Goal: Information Seeking & Learning: Learn about a topic

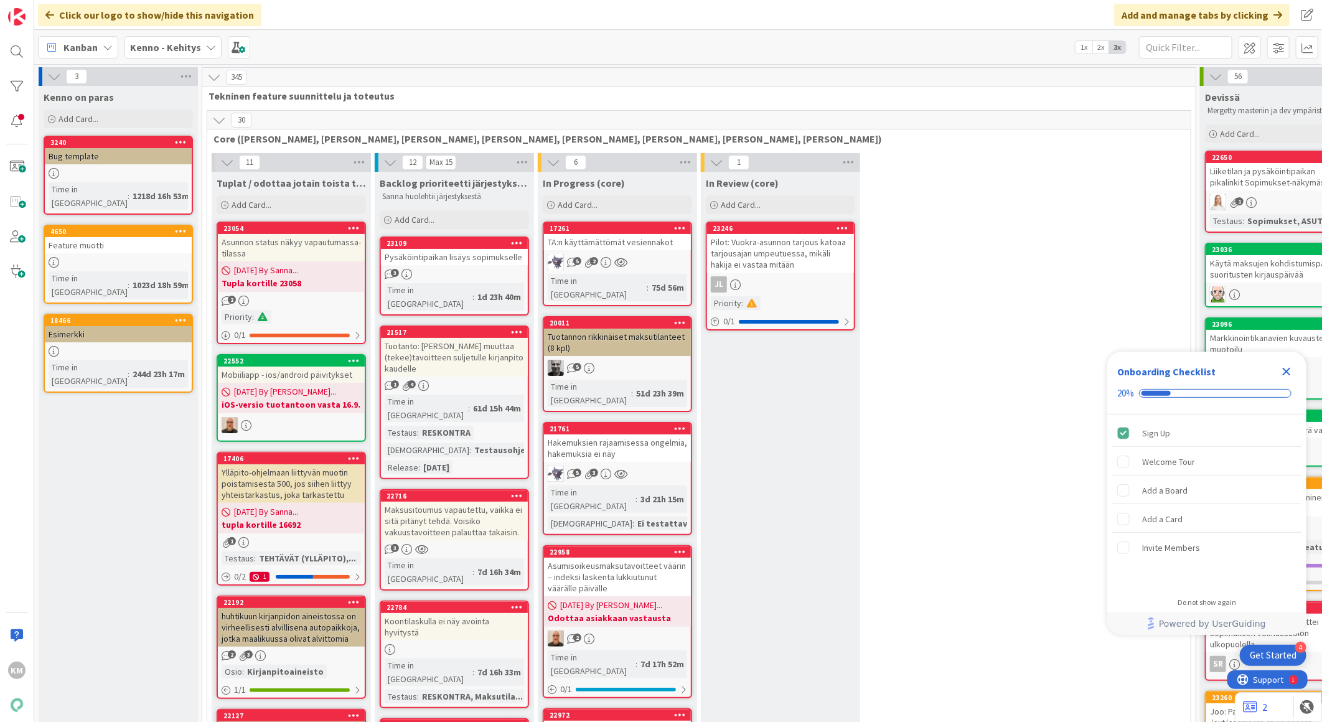
click at [184, 46] on b "Kenno - Kehitys" at bounding box center [165, 47] width 71 height 12
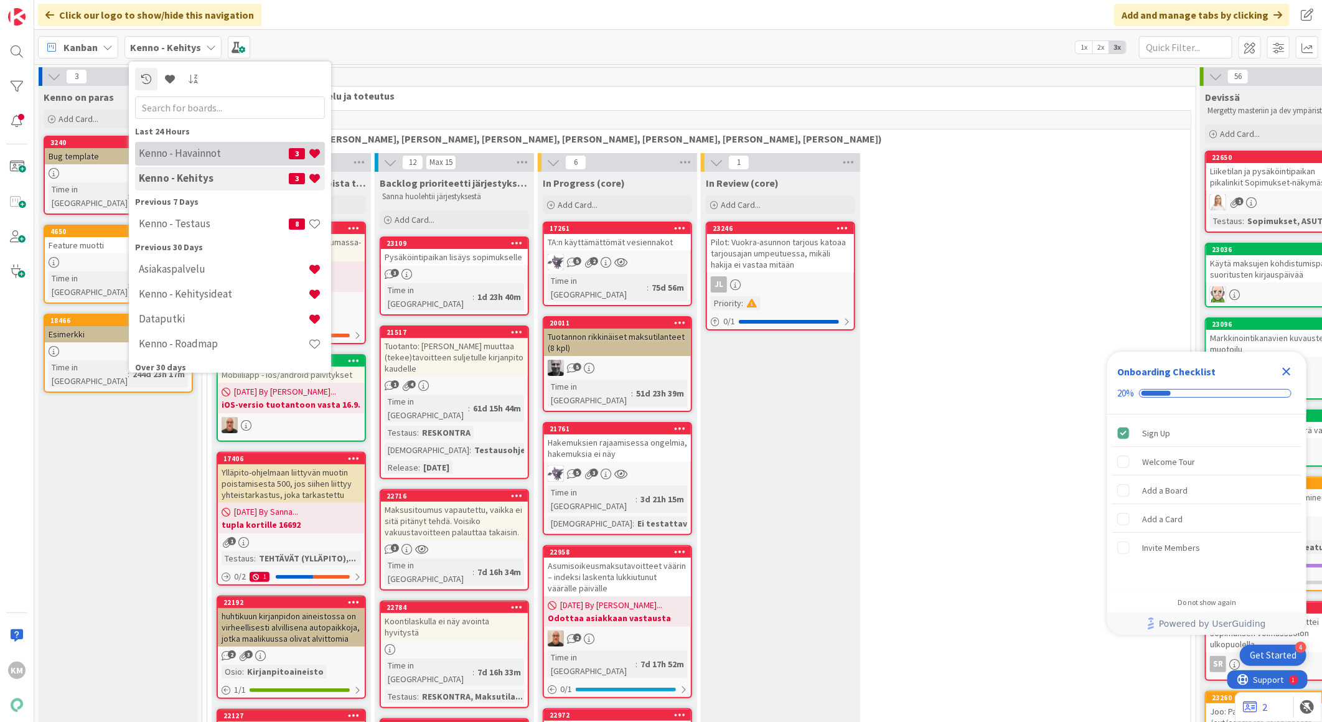
click at [187, 150] on h4 "Kenno - Havainnot" at bounding box center [214, 153] width 150 height 12
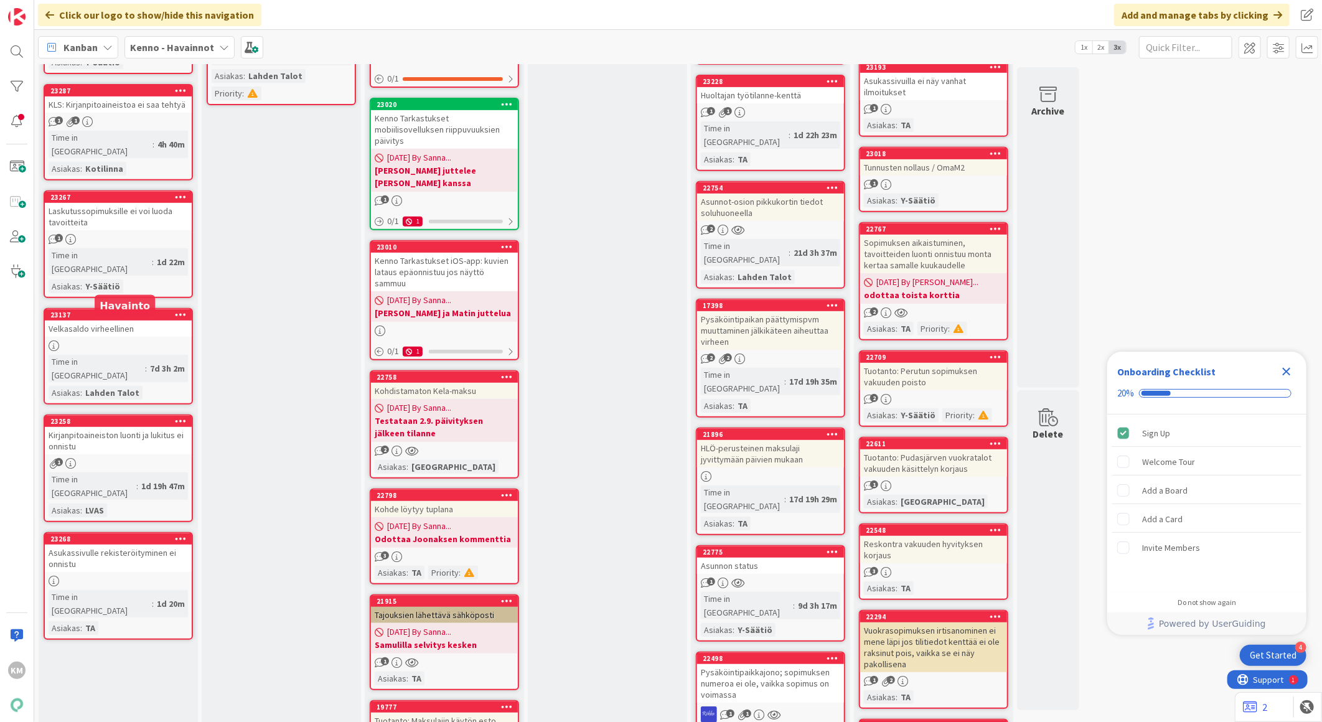
scroll to position [346, 0]
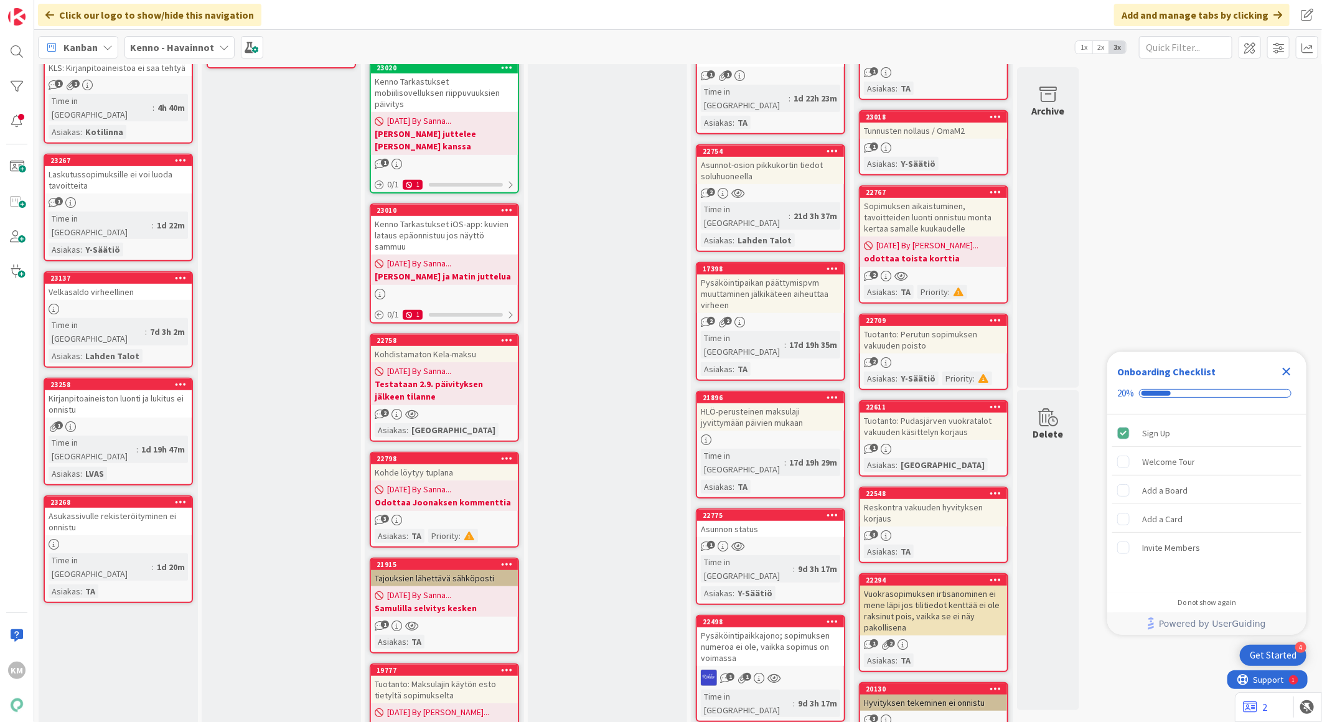
click at [146, 508] on div "Asukassivulle rekisteröityminen ei onnistu" at bounding box center [118, 521] width 147 height 27
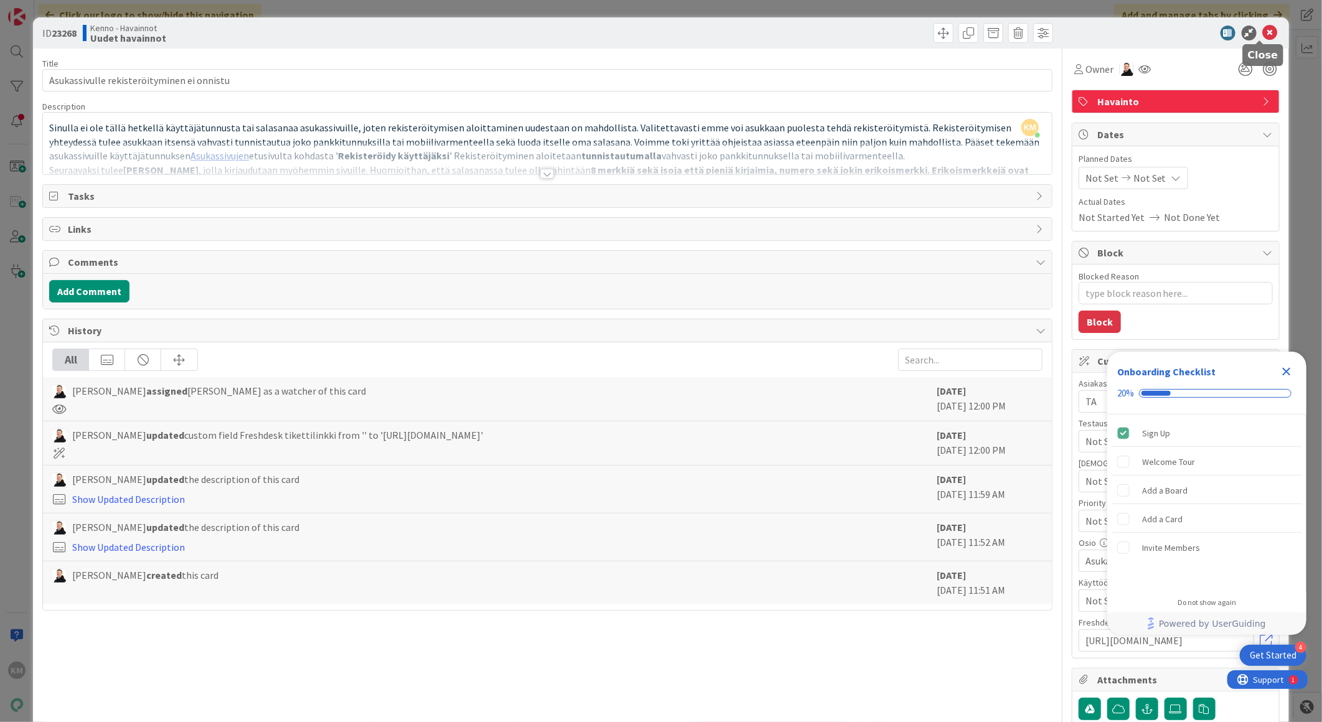
click at [1263, 26] on icon at bounding box center [1270, 33] width 15 height 15
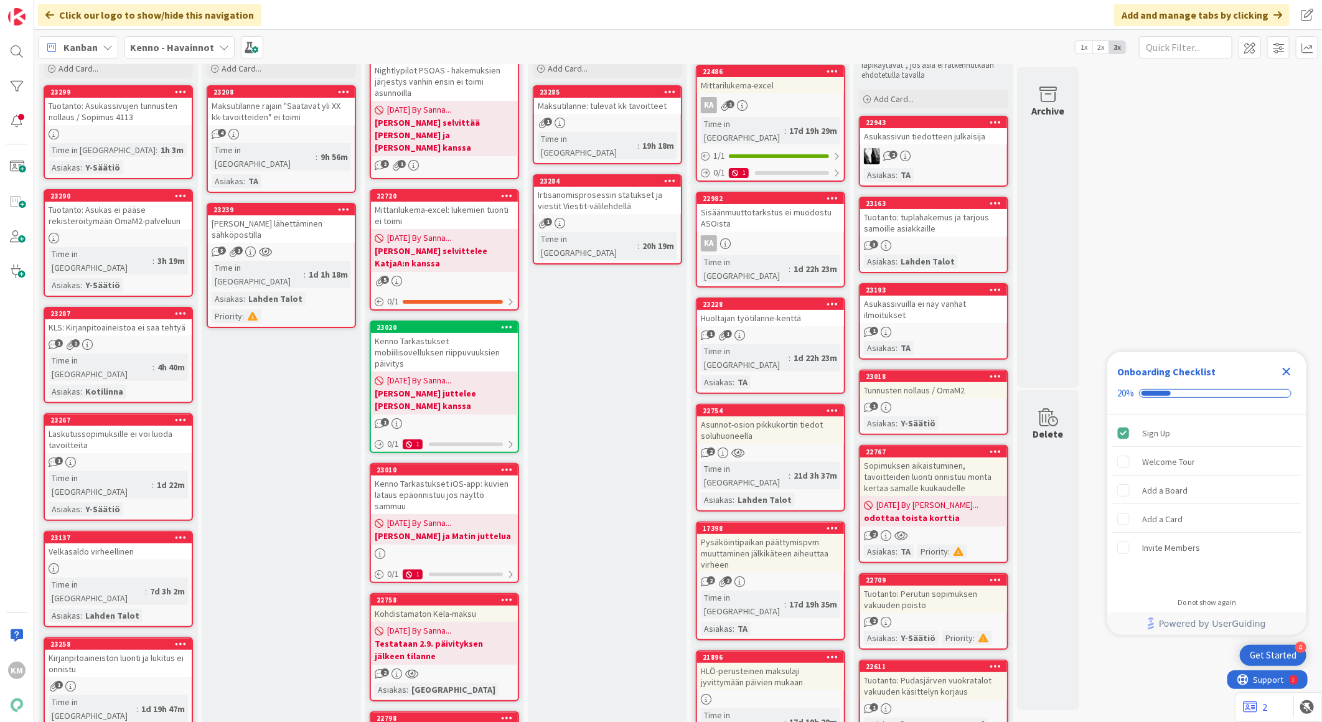
scroll to position [69, 0]
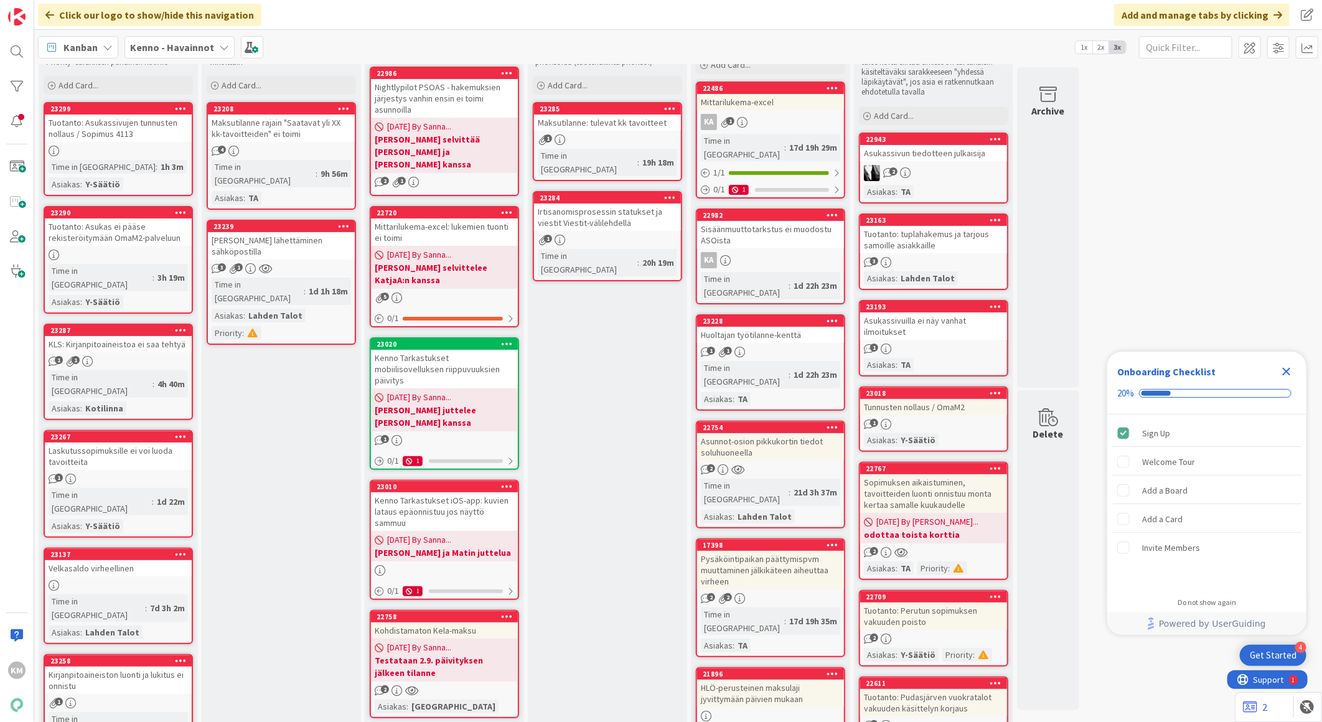
click at [146, 235] on div "Tuotanto: Asukas ei pääse rekisteröitymään OmaM2-palveluun" at bounding box center [118, 232] width 147 height 27
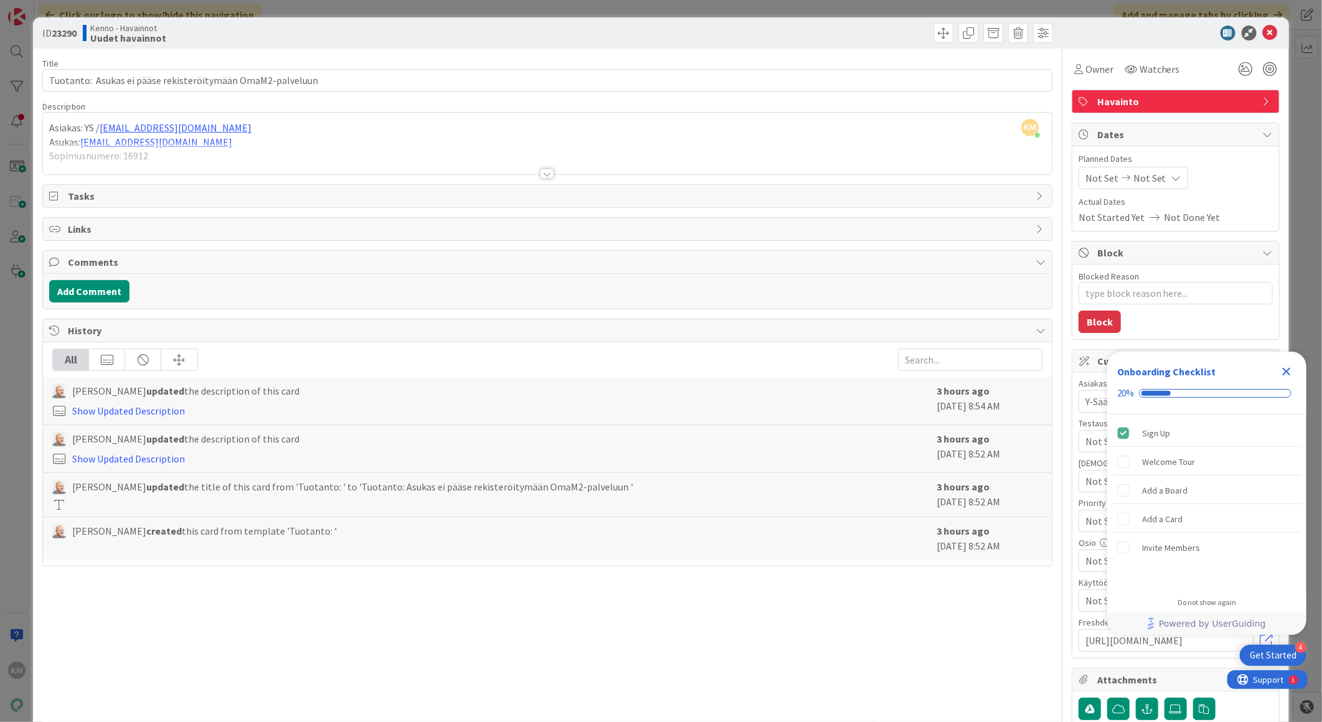
click at [540, 173] on div at bounding box center [547, 174] width 14 height 10
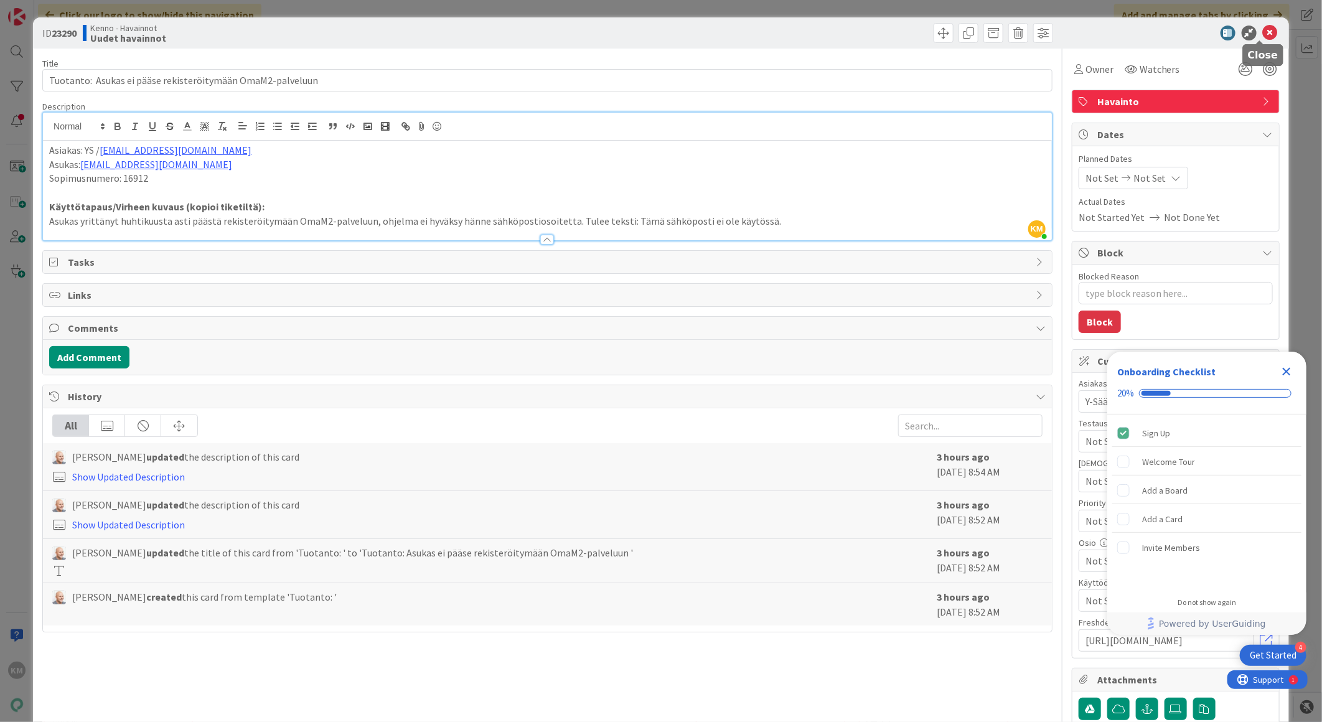
click at [1263, 32] on icon at bounding box center [1270, 33] width 15 height 15
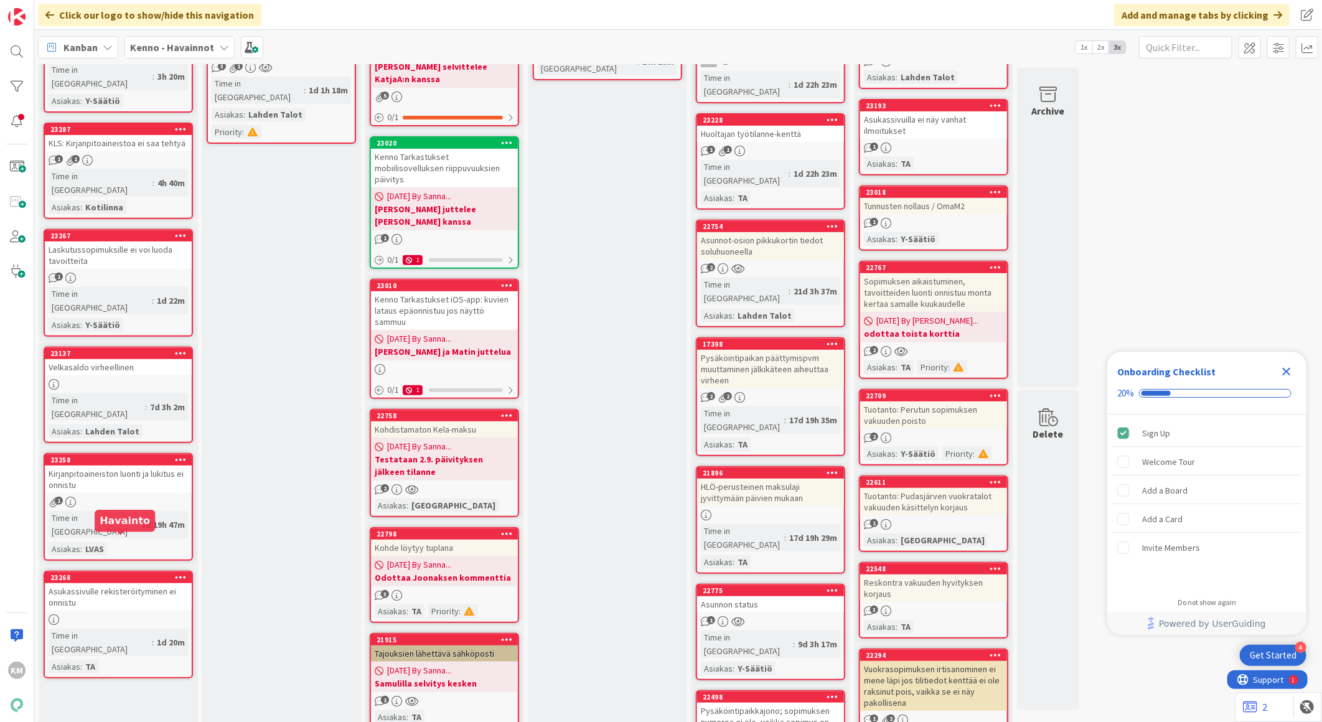
scroll to position [276, 0]
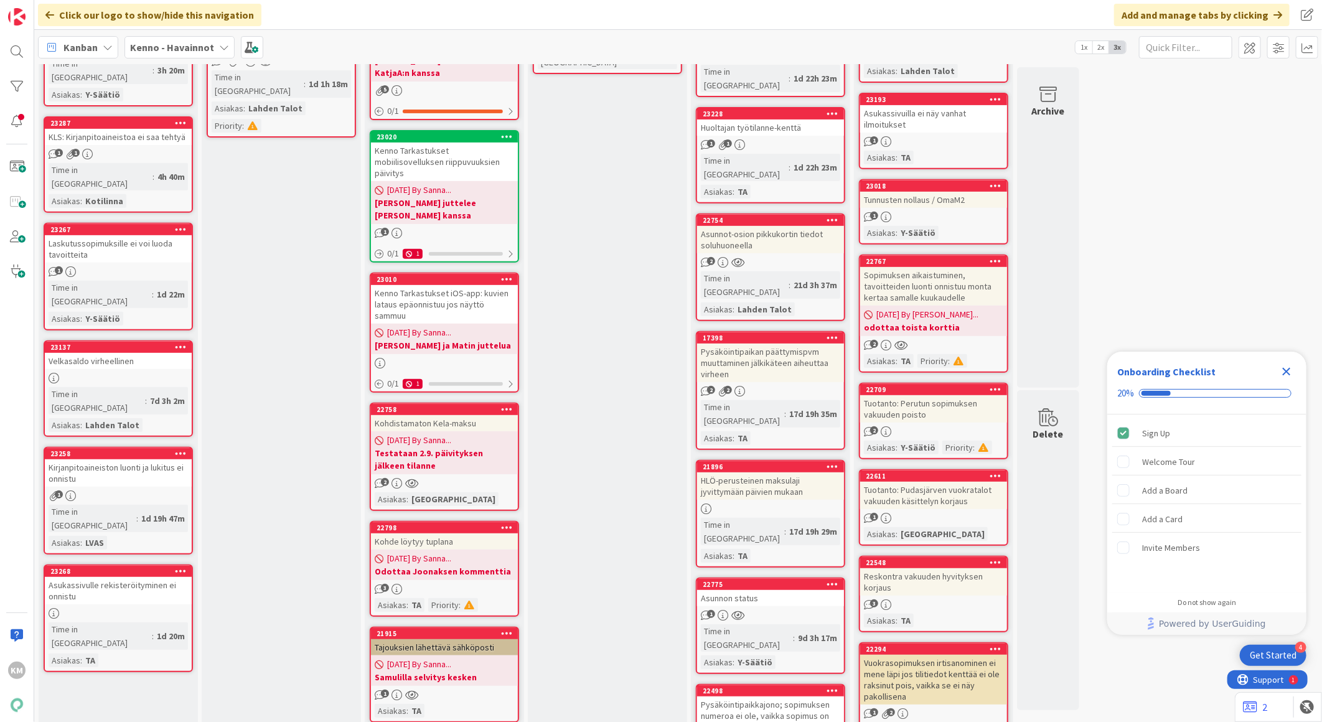
click at [146, 608] on div at bounding box center [118, 613] width 147 height 11
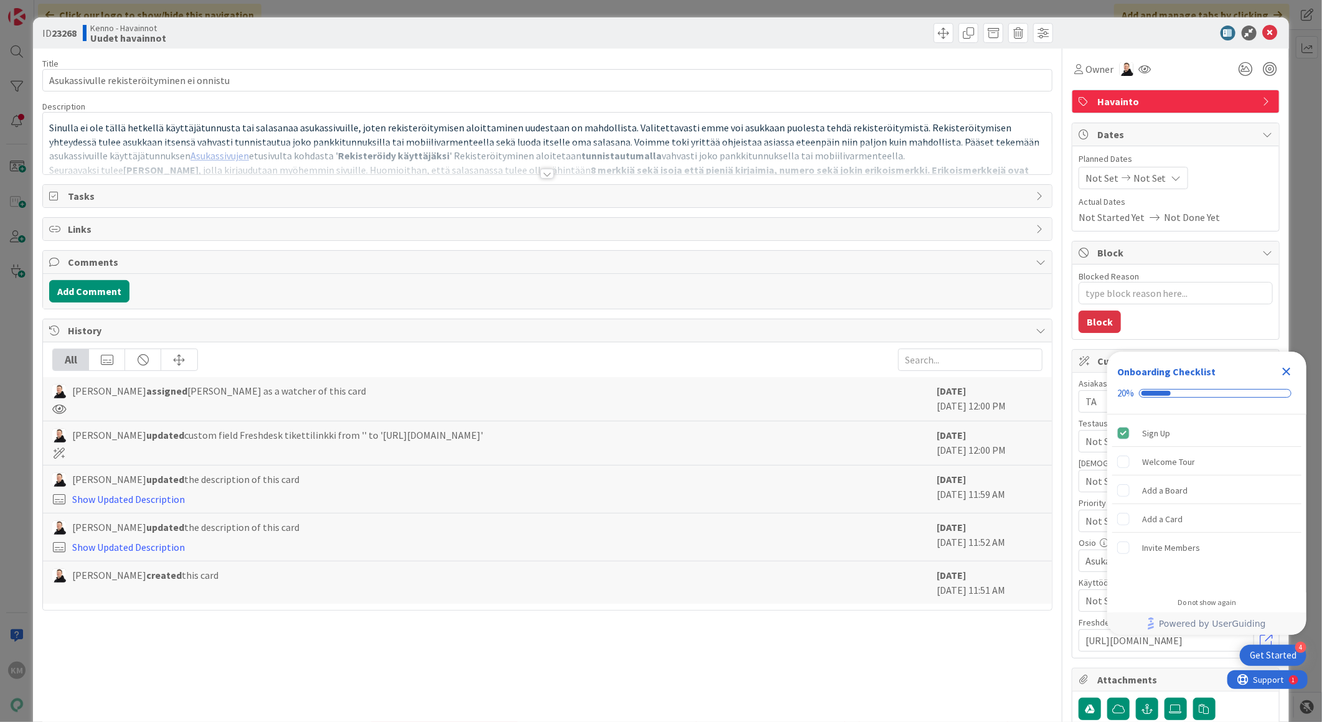
type textarea "x"
click at [542, 177] on div at bounding box center [547, 174] width 14 height 10
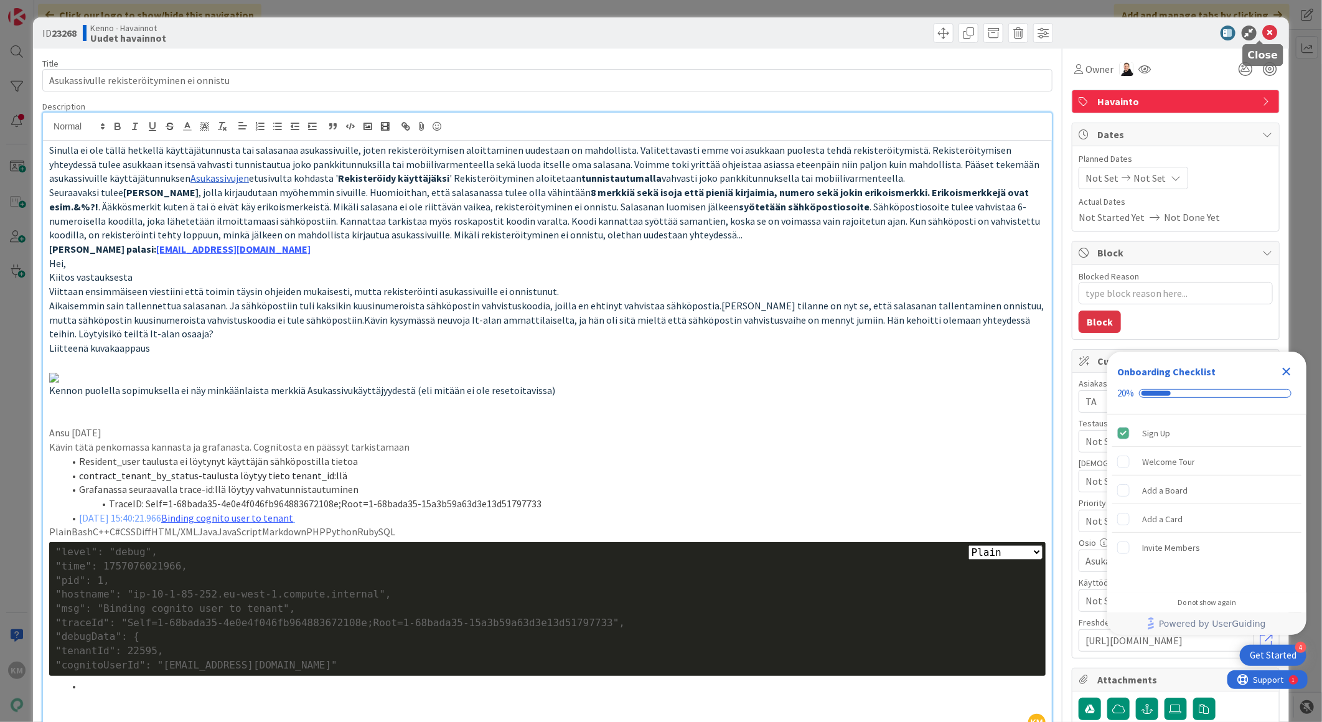
click at [1263, 31] on icon at bounding box center [1270, 33] width 15 height 15
